Goal: Check status: Check status

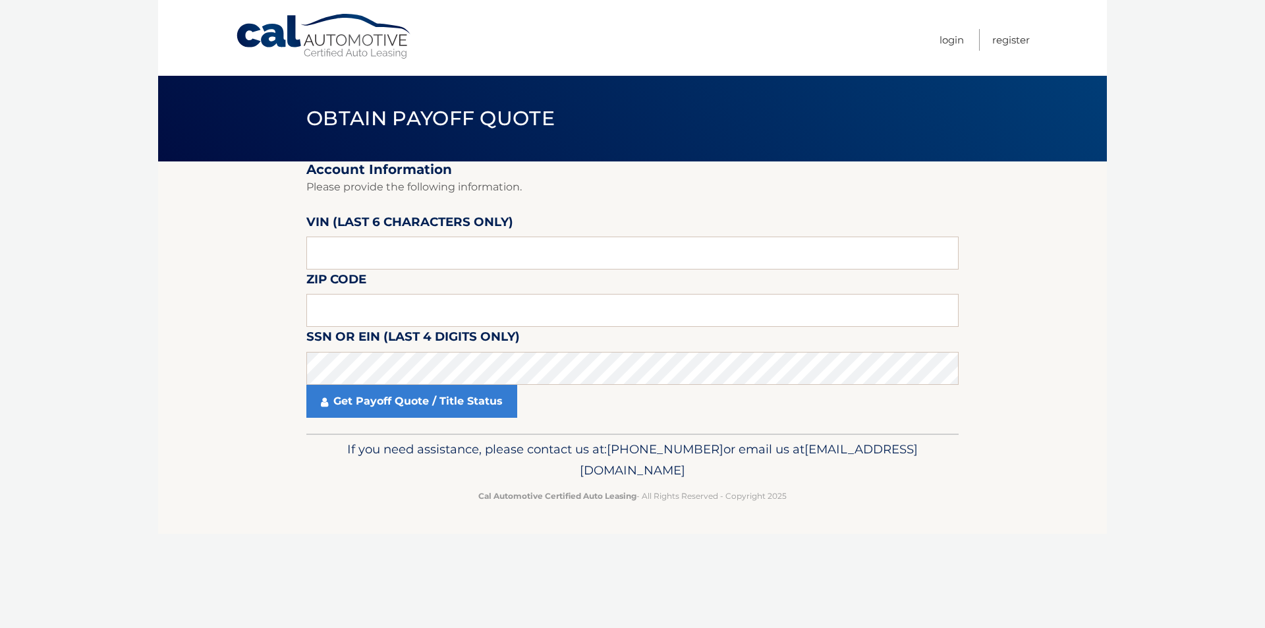
drag, startPoint x: 371, startPoint y: 254, endPoint x: 191, endPoint y: 239, distance: 180.5
click at [195, 241] on section "Account Information Please provide the following information. VIN (last 6 chara…" at bounding box center [632, 297] width 949 height 272
click at [340, 113] on span "Obtain Payoff Quote" at bounding box center [430, 118] width 248 height 24
drag, startPoint x: 344, startPoint y: 248, endPoint x: 349, endPoint y: 234, distance: 15.2
click at [341, 248] on input "text" at bounding box center [632, 253] width 652 height 33
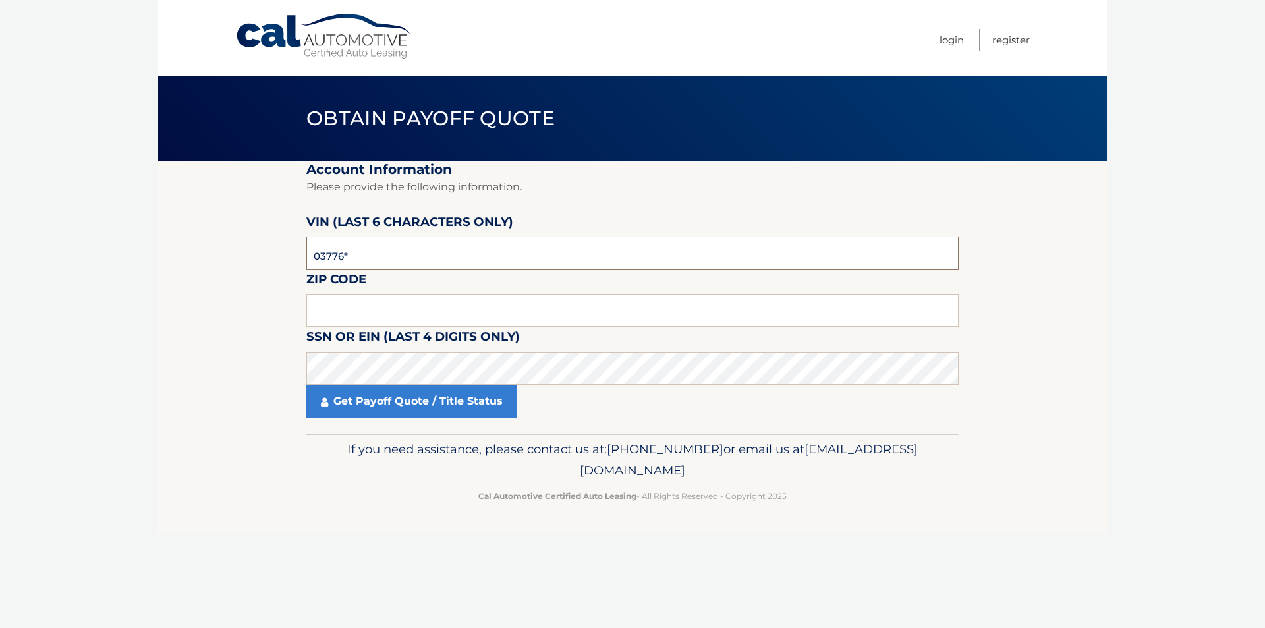
type input "037766"
click at [359, 311] on input "text" at bounding box center [632, 310] width 652 height 33
type input "11725"
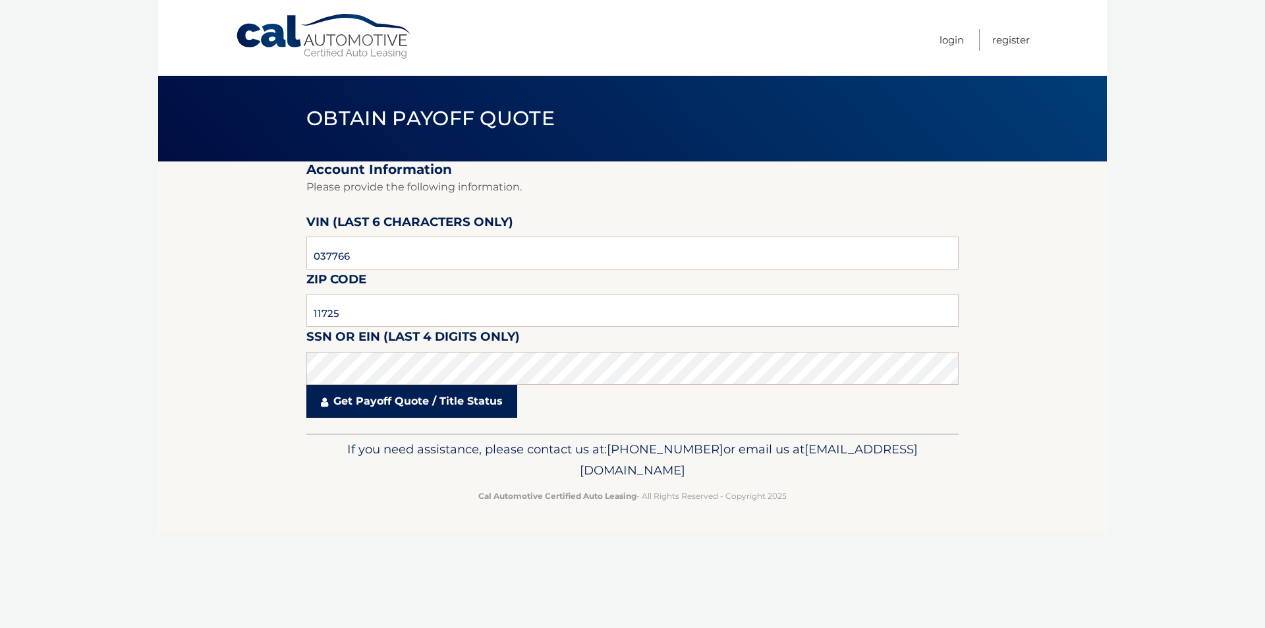
click at [413, 401] on link "Get Payoff Quote / Title Status" at bounding box center [411, 401] width 211 height 33
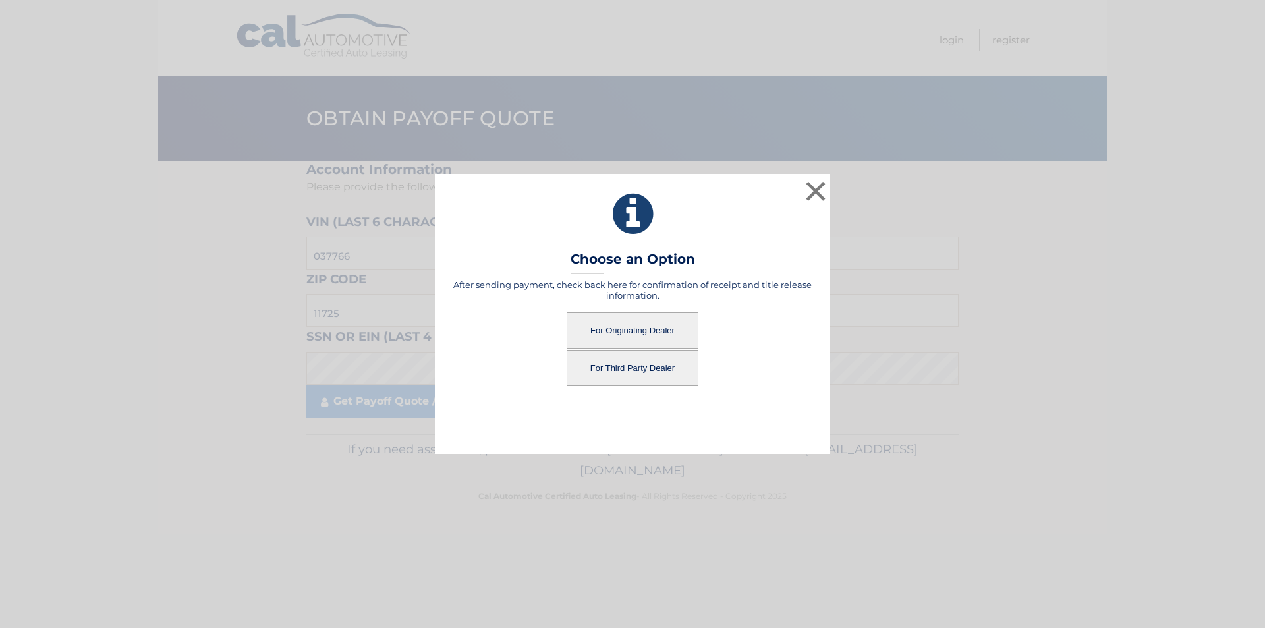
click at [617, 327] on button "For Originating Dealer" at bounding box center [633, 330] width 132 height 36
click at [622, 332] on button "For Originating Dealer" at bounding box center [633, 330] width 132 height 36
